Goal: Task Accomplishment & Management: Complete application form

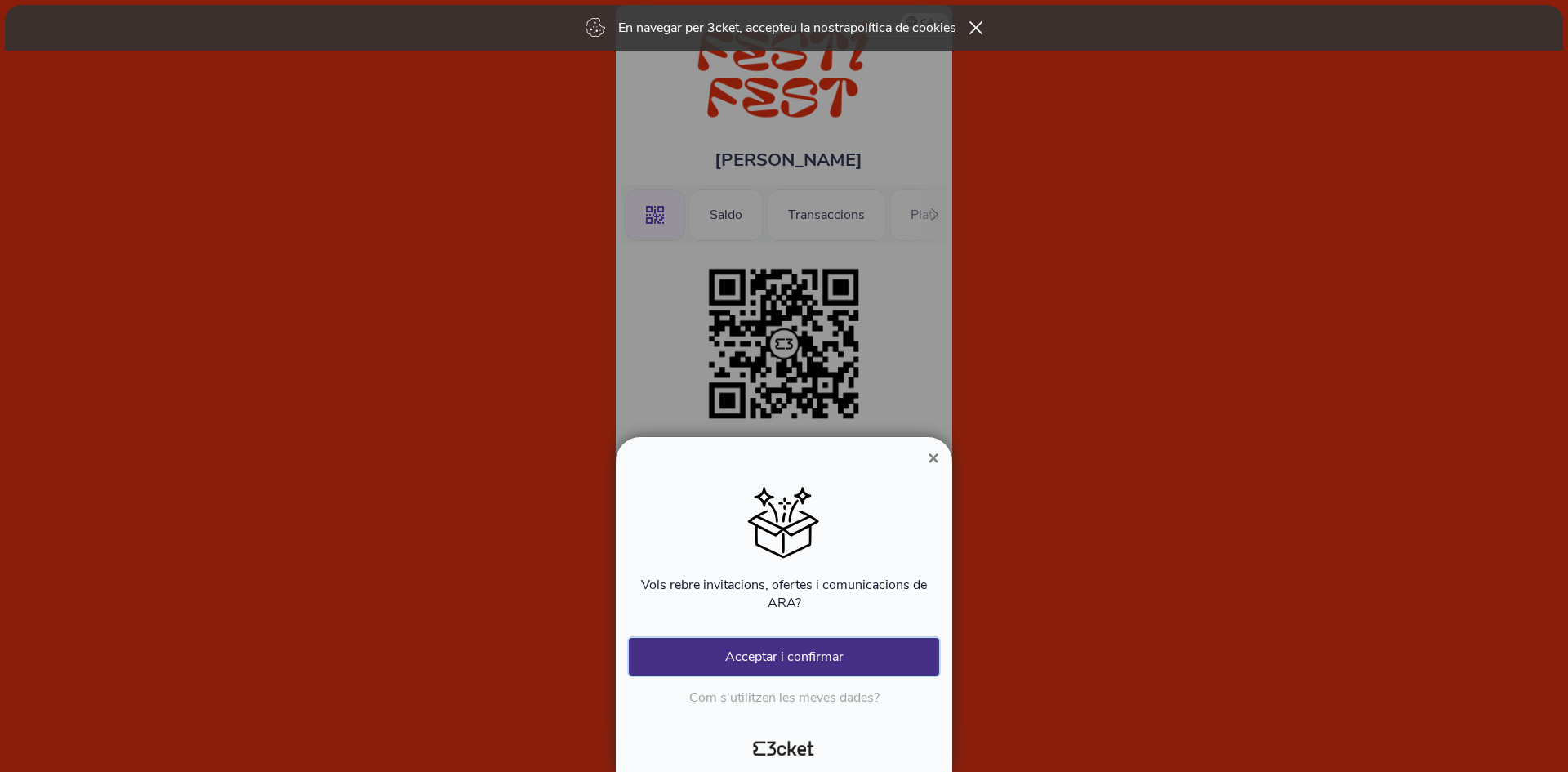
click at [851, 656] on button "Acceptar i confirmar" at bounding box center [784, 657] width 310 height 38
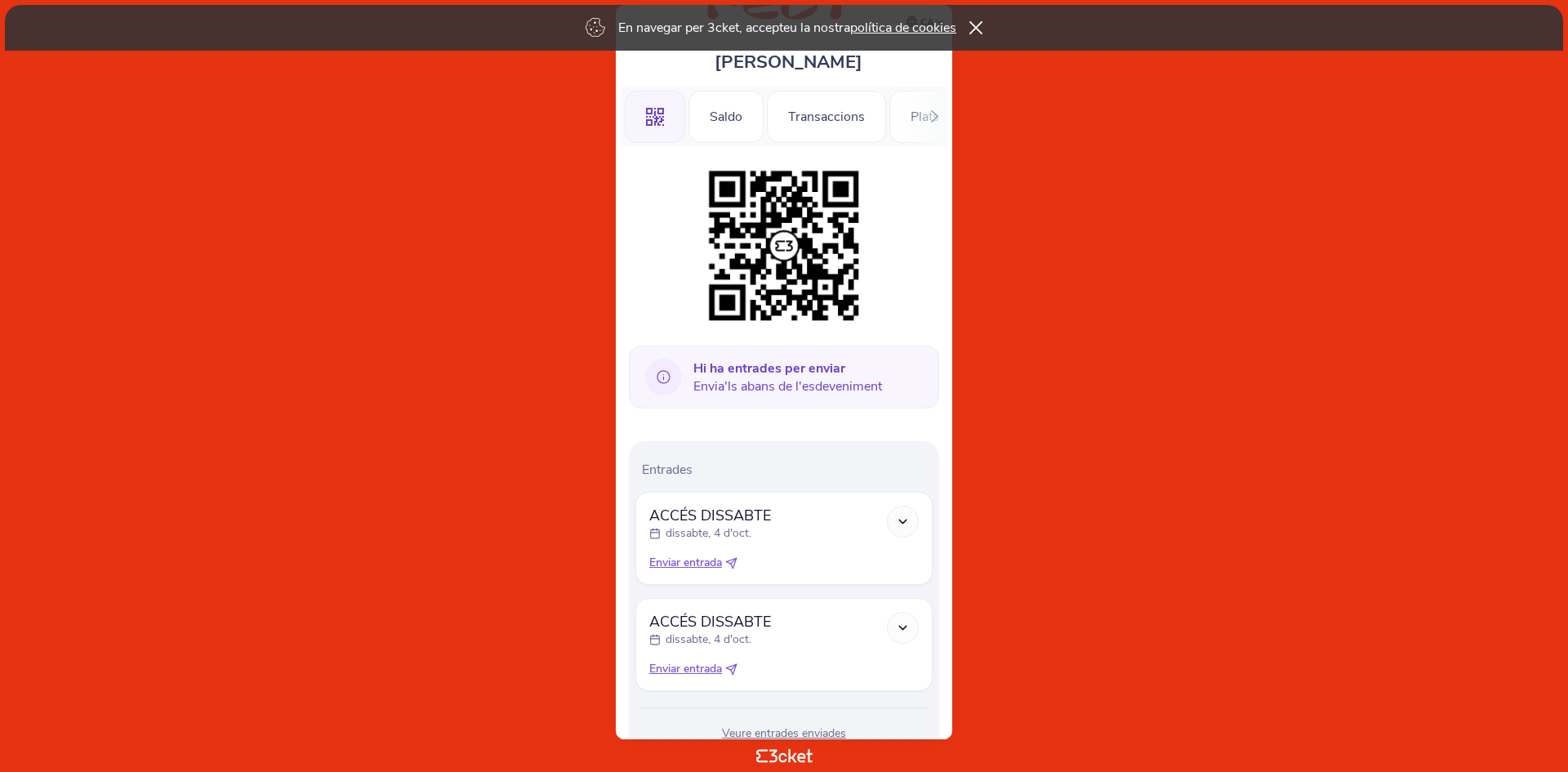
scroll to position [157, 0]
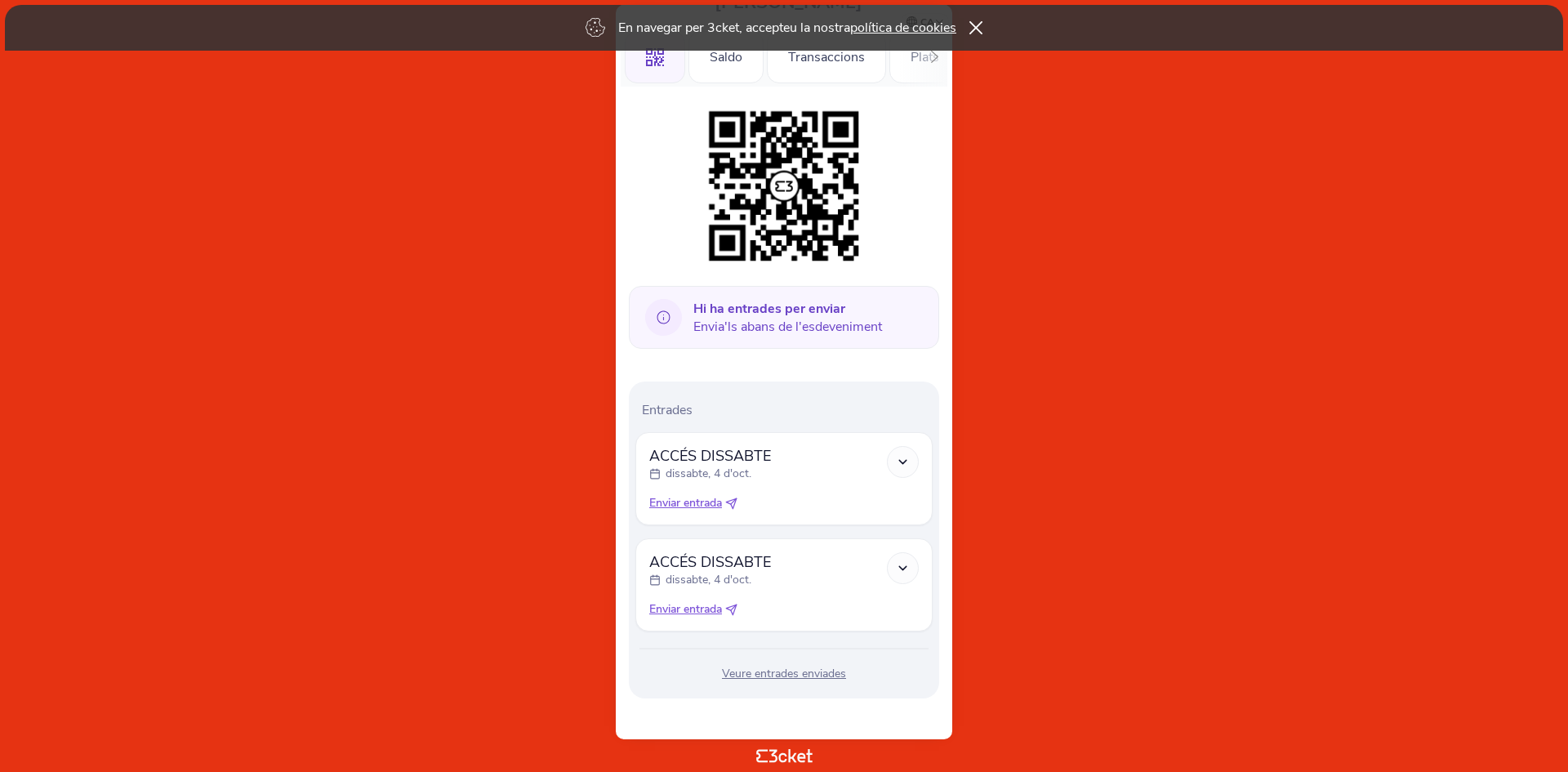
click at [801, 674] on div "Veure entrades enviades" at bounding box center [784, 674] width 297 height 16
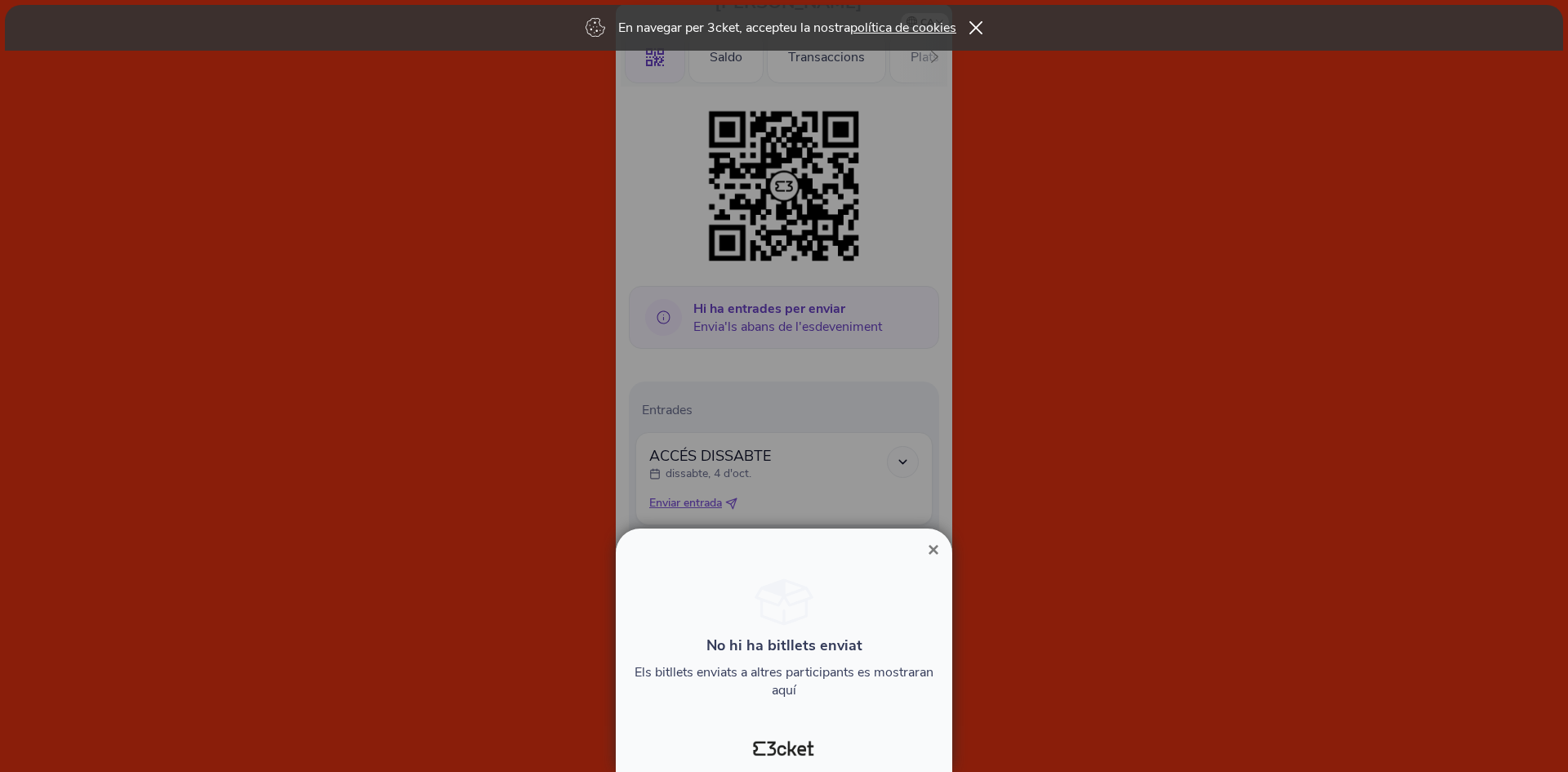
click at [928, 539] on span "×" at bounding box center [933, 549] width 11 height 22
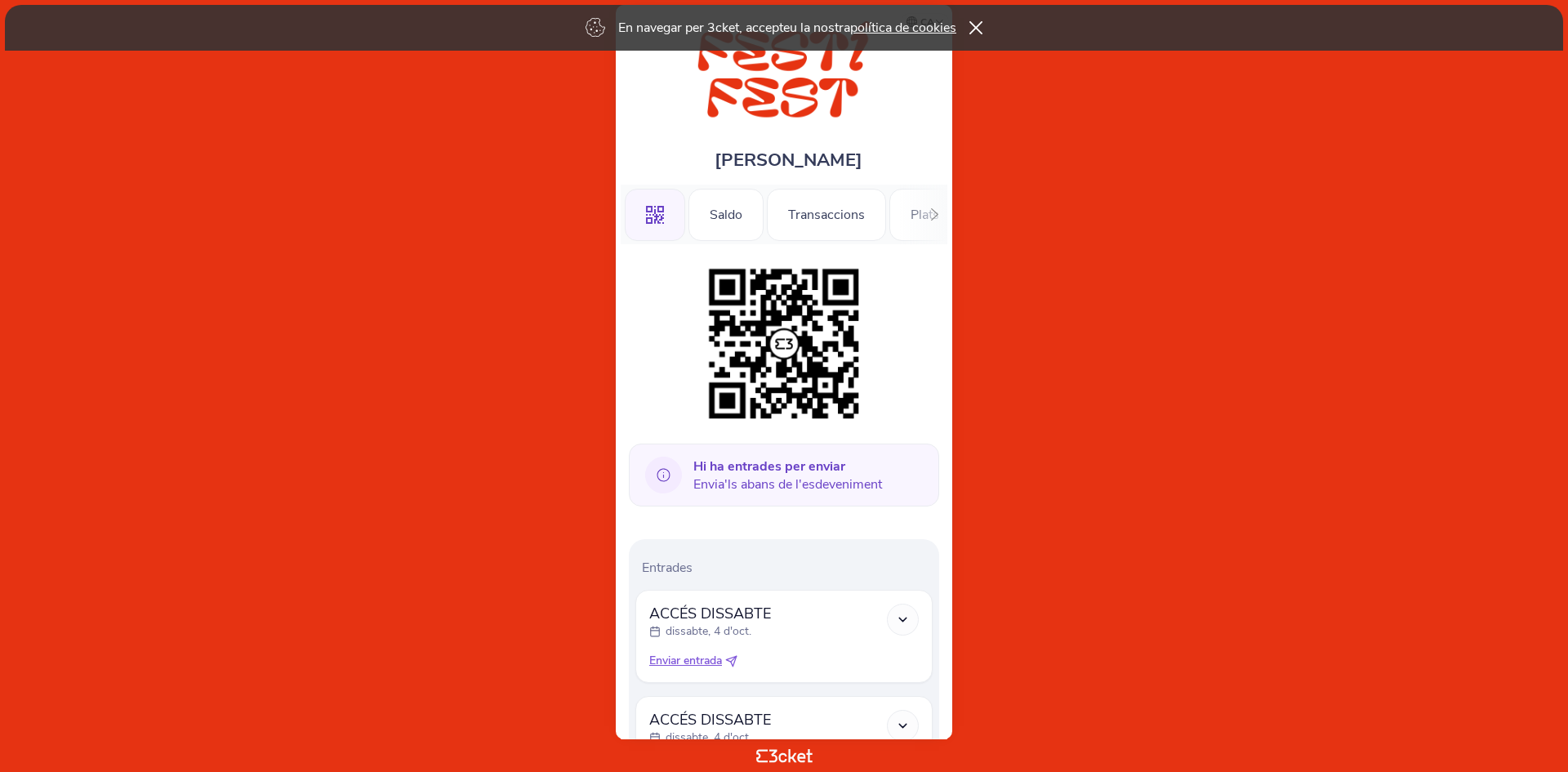
click at [937, 27] on link "política de cookies" at bounding box center [903, 28] width 106 height 18
drag, startPoint x: 976, startPoint y: 21, endPoint x: 972, endPoint y: 43, distance: 22.4
click at [976, 21] on div "En navegar per 3cket, accepteu la nostra política de cookies" at bounding box center [784, 28] width 1558 height 46
click at [975, 28] on icon at bounding box center [976, 27] width 14 height 13
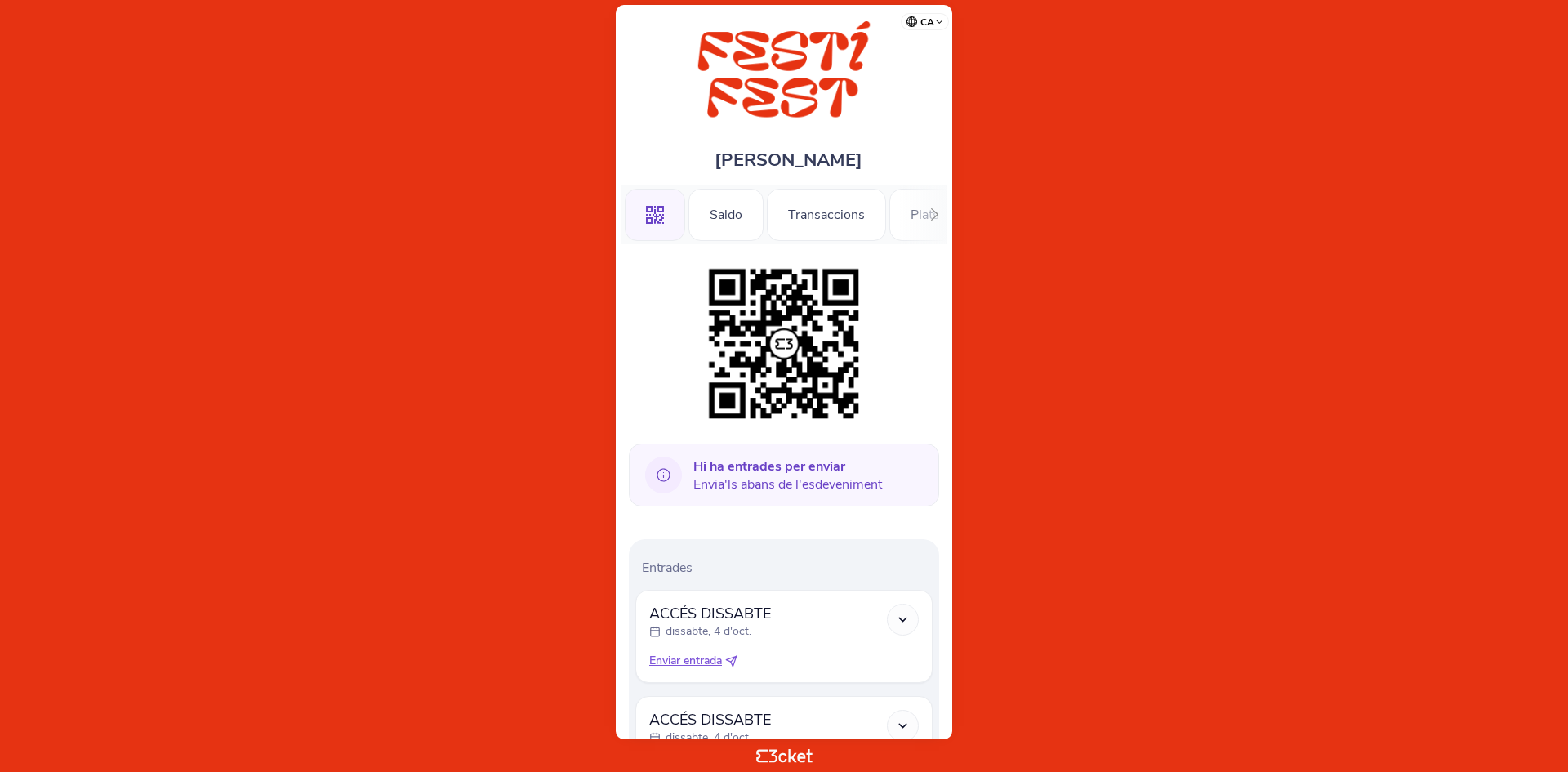
click at [934, 214] on icon at bounding box center [935, 214] width 12 height 12
click at [934, 215] on icon at bounding box center [935, 214] width 12 height 12
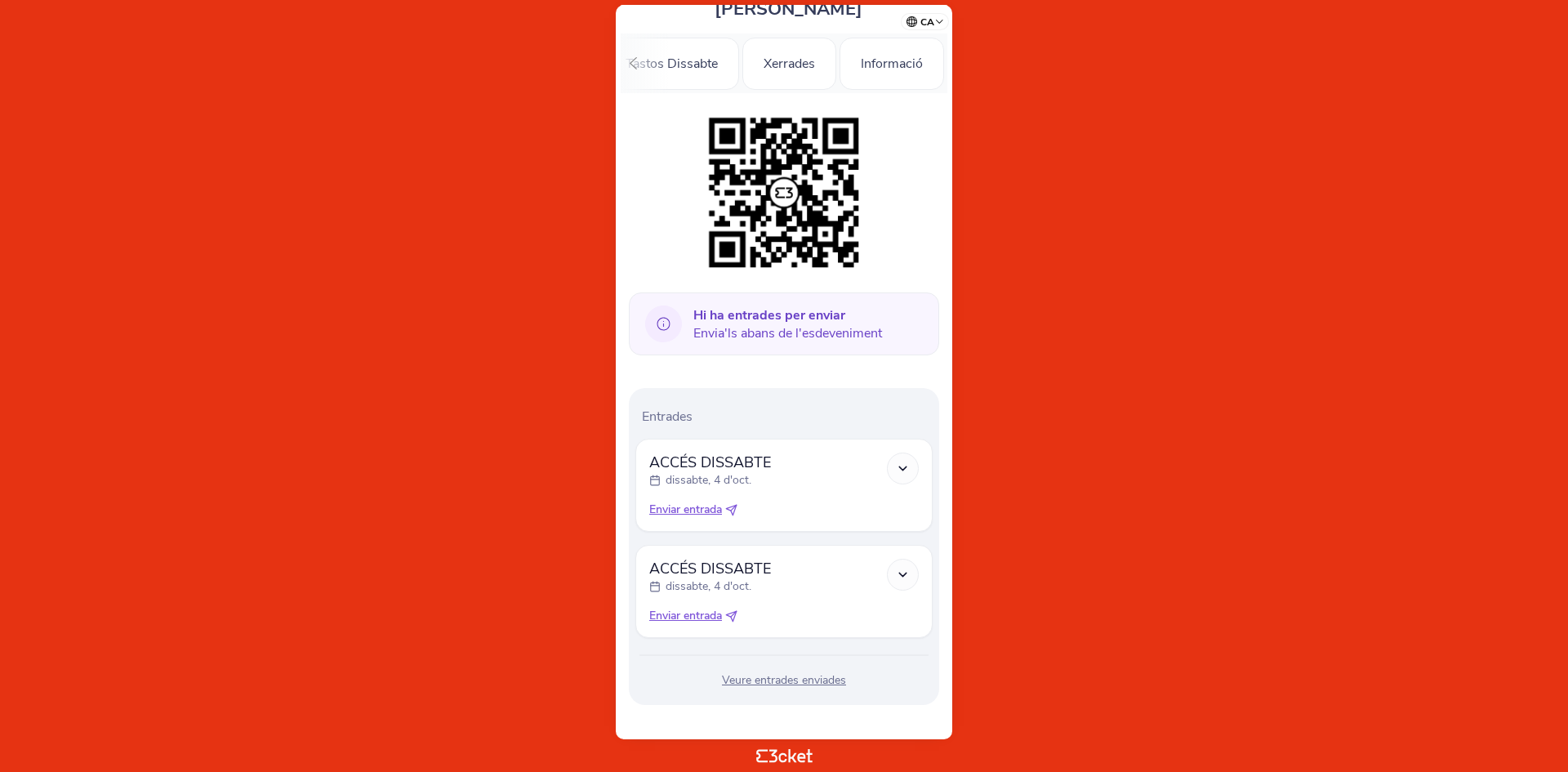
scroll to position [157, 0]
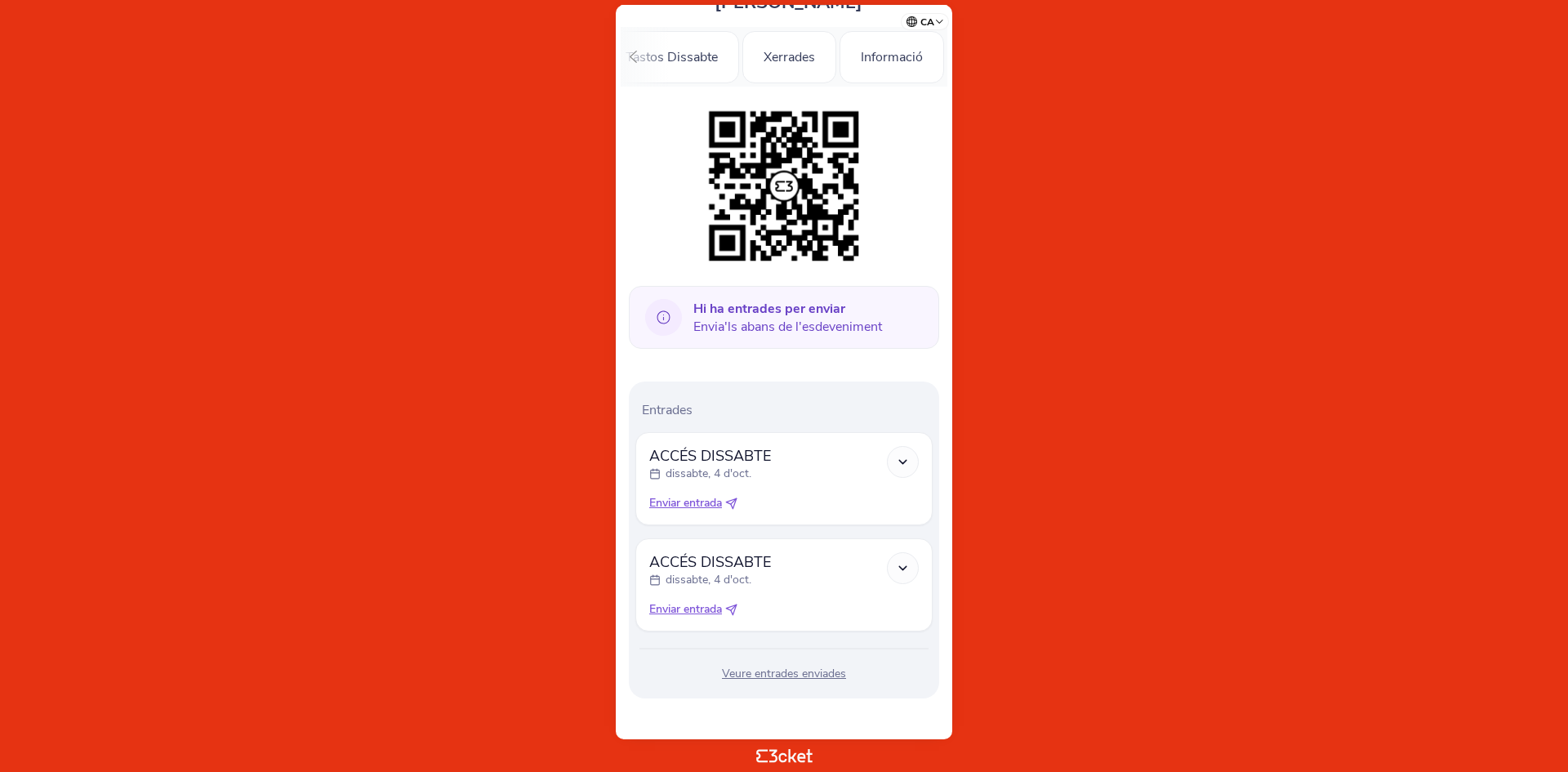
click at [733, 501] on icon at bounding box center [731, 503] width 12 height 12
select select "34"
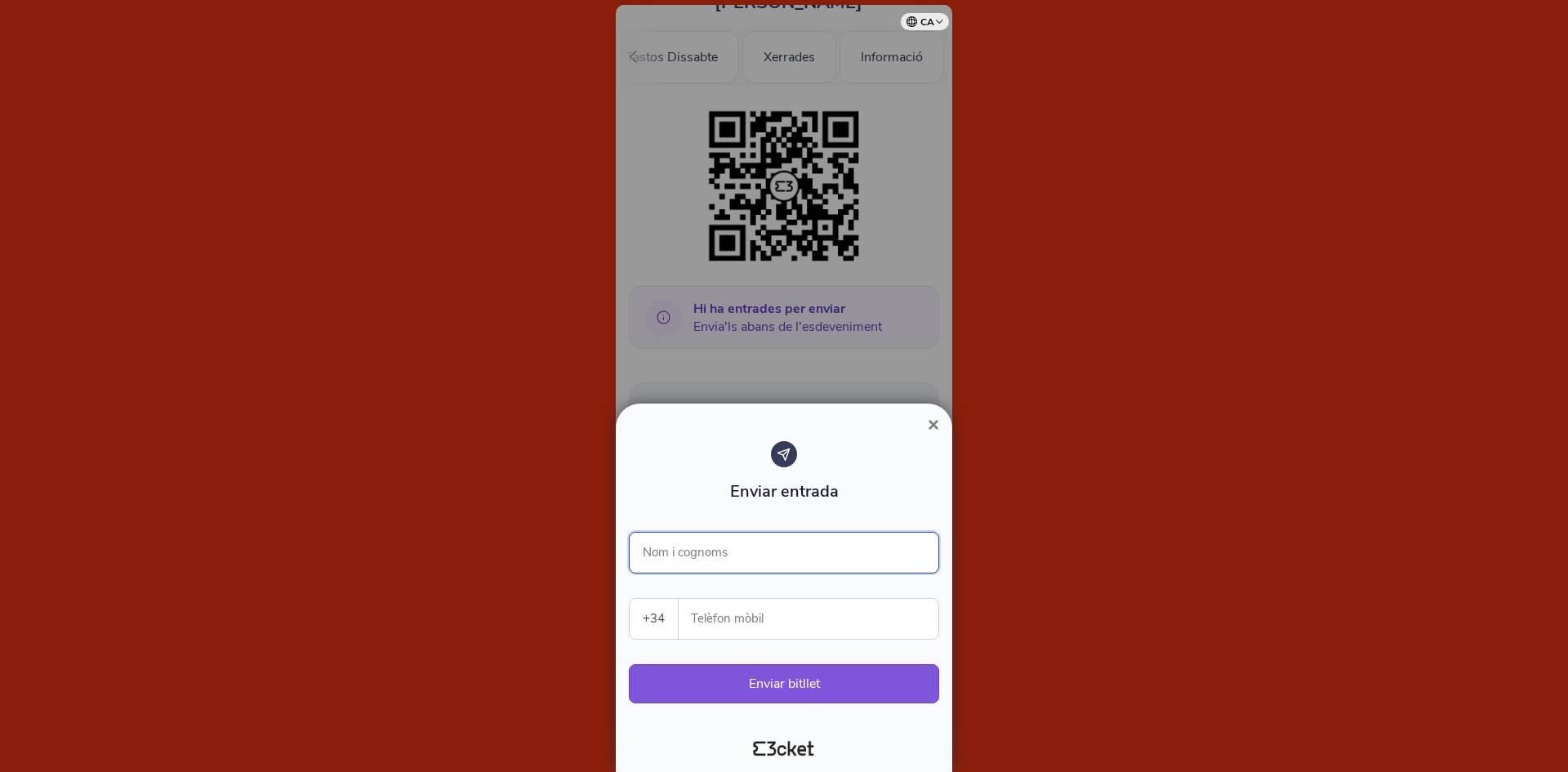
click at [720, 553] on input "Nom i cognoms" at bounding box center [784, 553] width 310 height 42
type input "[PERSON_NAME]"
type input "637708395"
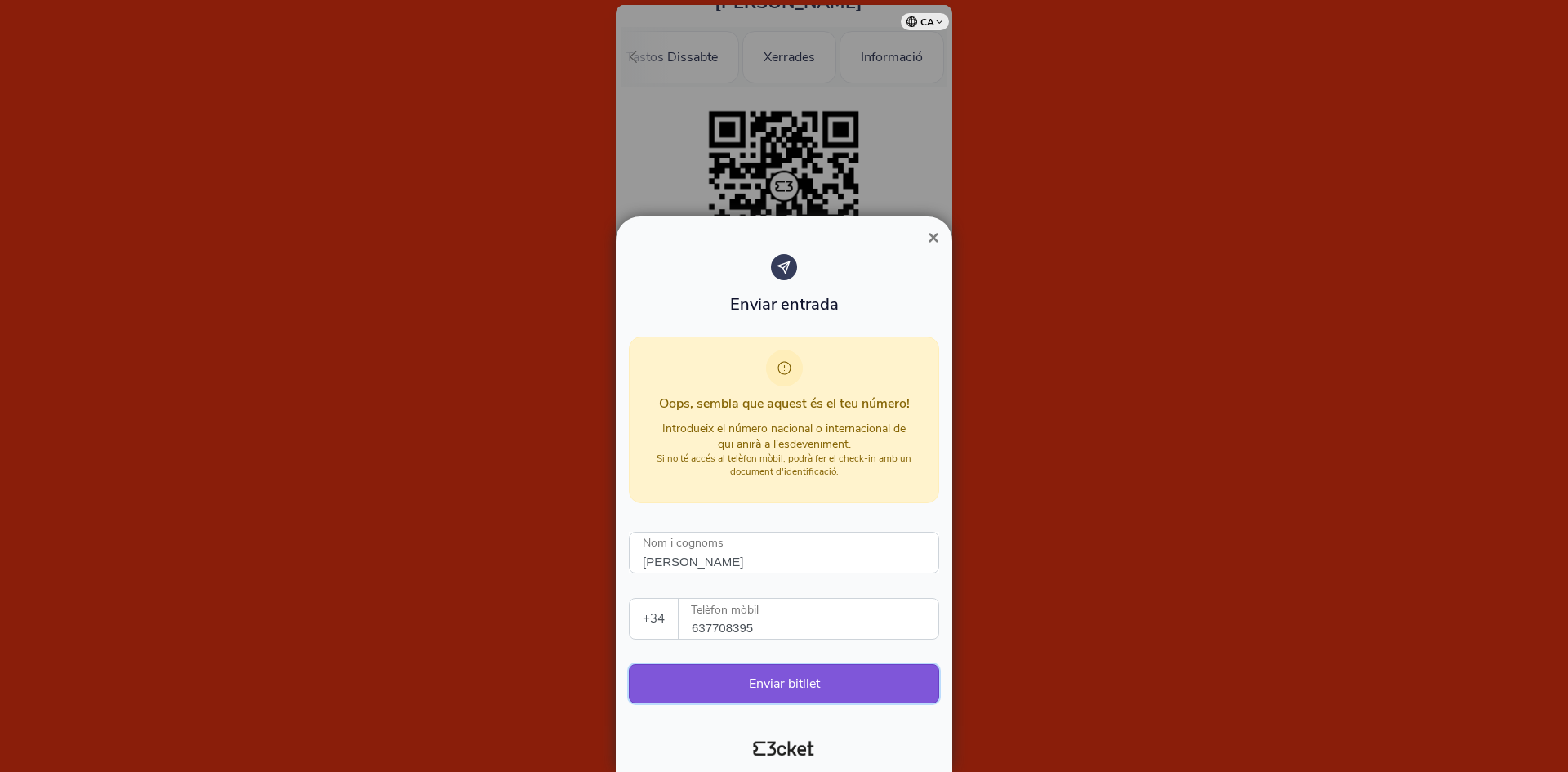
click at [810, 682] on button "Enviar bitllet" at bounding box center [784, 683] width 310 height 39
click at [828, 556] on input "[PERSON_NAME]" at bounding box center [784, 553] width 310 height 42
drag, startPoint x: 772, startPoint y: 553, endPoint x: 518, endPoint y: 501, distance: 259.3
click at [514, 513] on div "× Enviar entrada Oops, sembla que aquest és el teu número! Introdueix el número…" at bounding box center [784, 386] width 1568 height 772
click at [666, 551] on input "Nom i cognoms" at bounding box center [784, 553] width 310 height 42
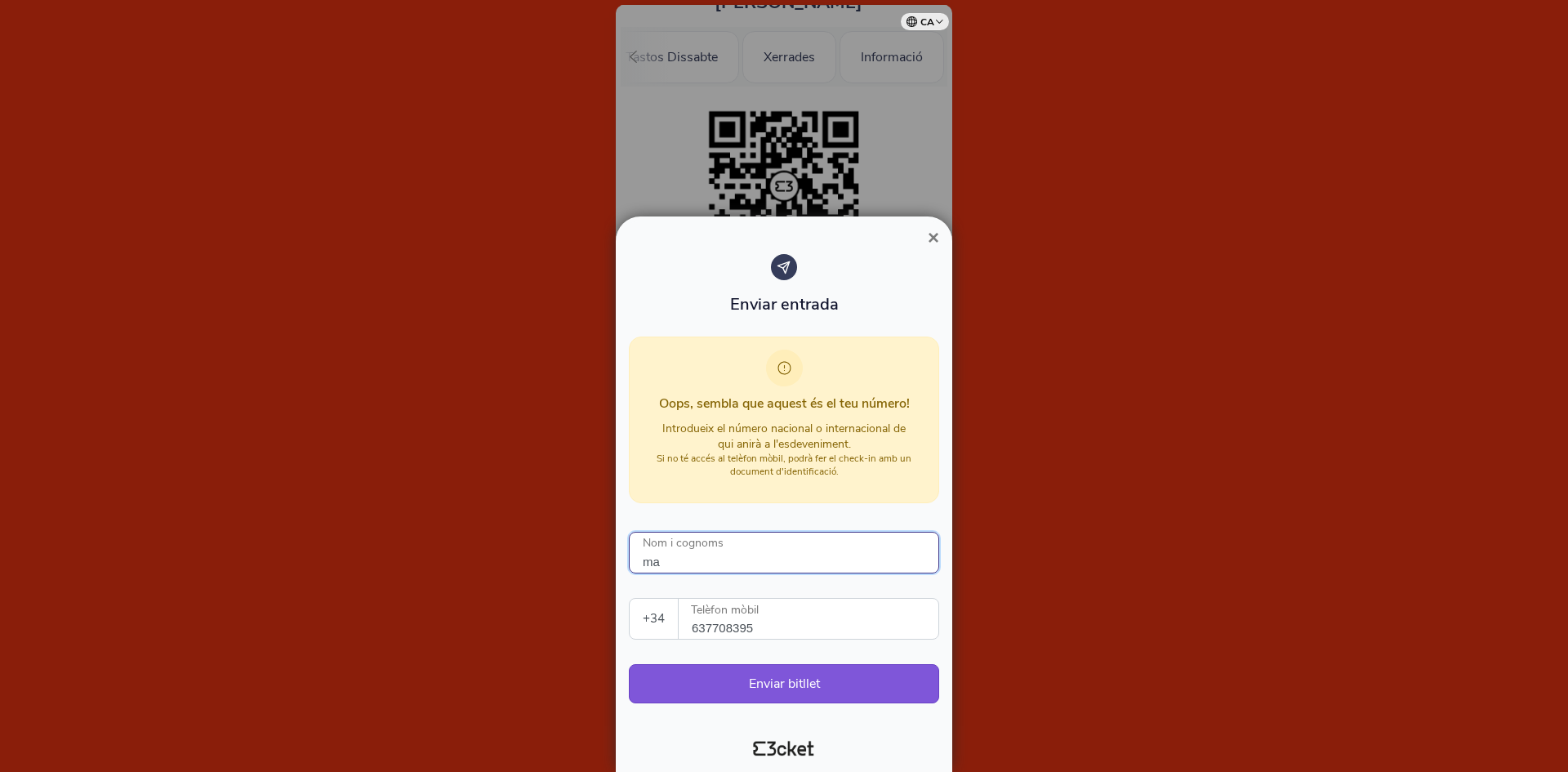
type input "m"
type input "[PERSON_NAME]"
drag, startPoint x: 782, startPoint y: 624, endPoint x: 388, endPoint y: 598, distance: 394.9
click at [386, 600] on div "× Enviar entrada Oops, sembla que aquest és el teu número! Introdueix el número…" at bounding box center [784, 386] width 1568 height 772
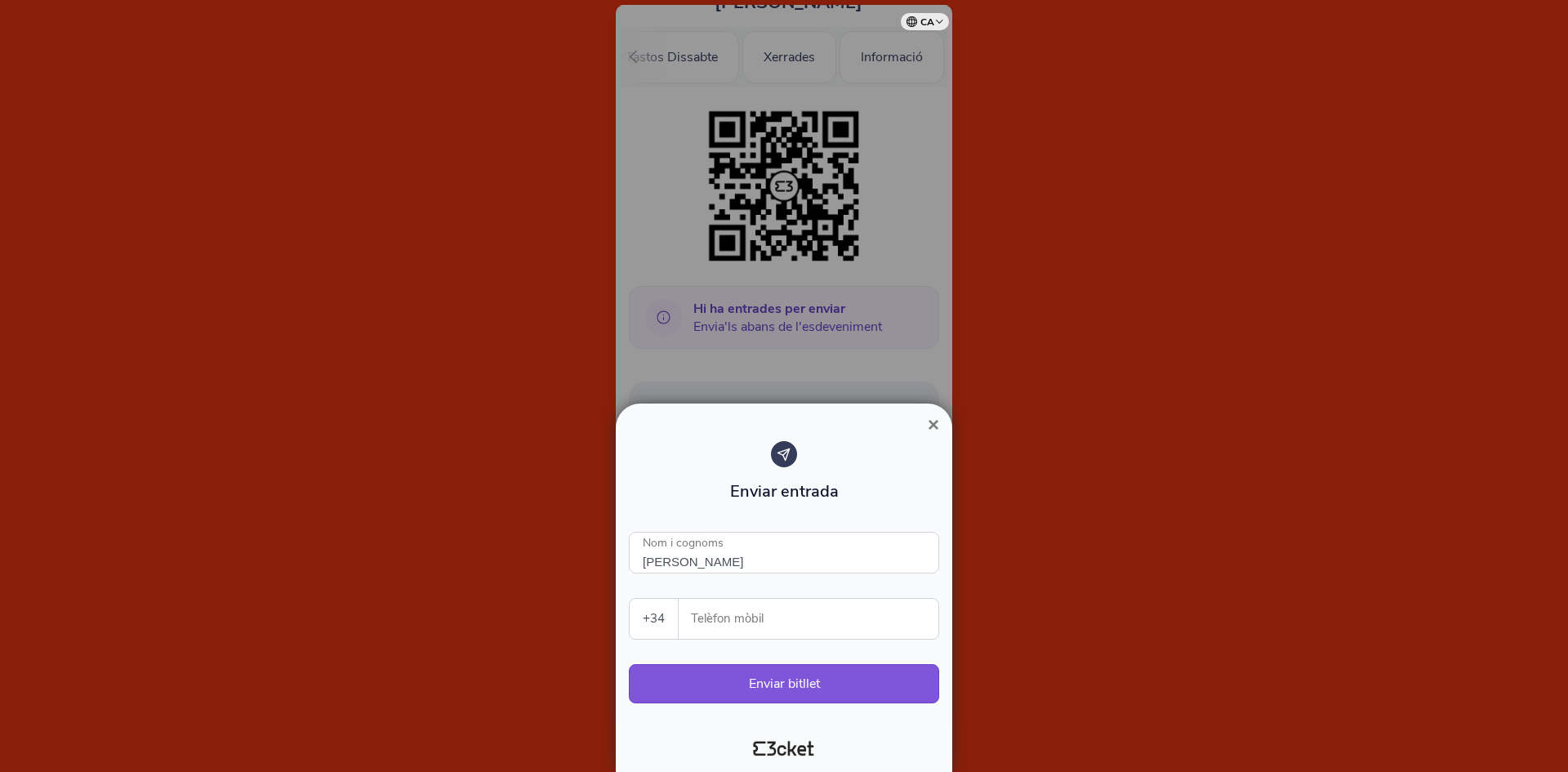
click at [937, 432] on span "×" at bounding box center [933, 425] width 11 height 22
